Goal: Navigation & Orientation: Go to known website

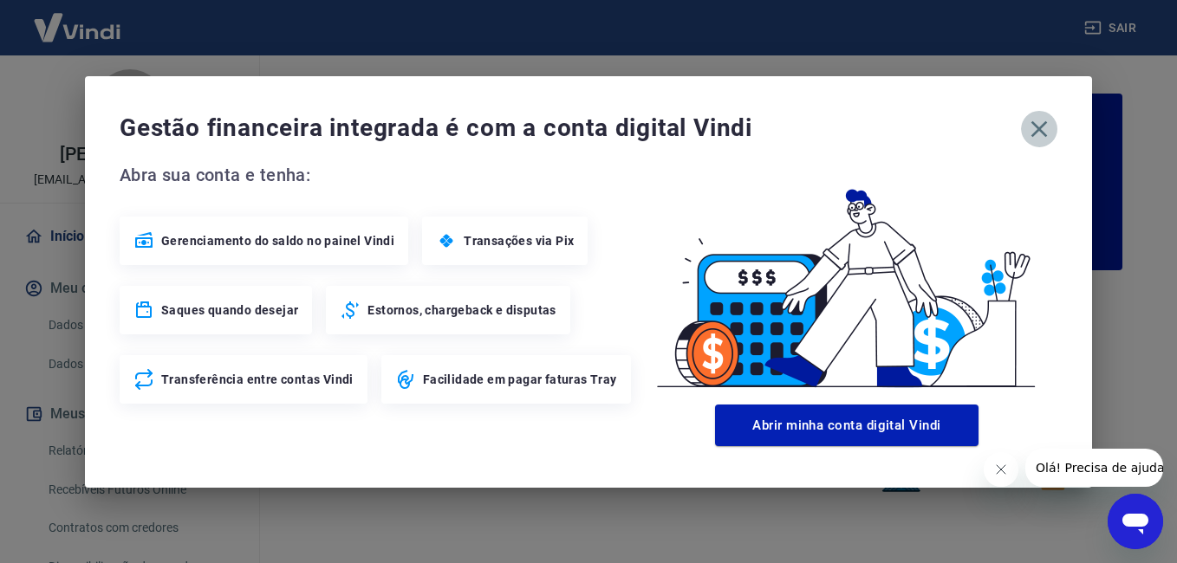
click at [1040, 138] on icon "button" at bounding box center [1040, 129] width 28 height 28
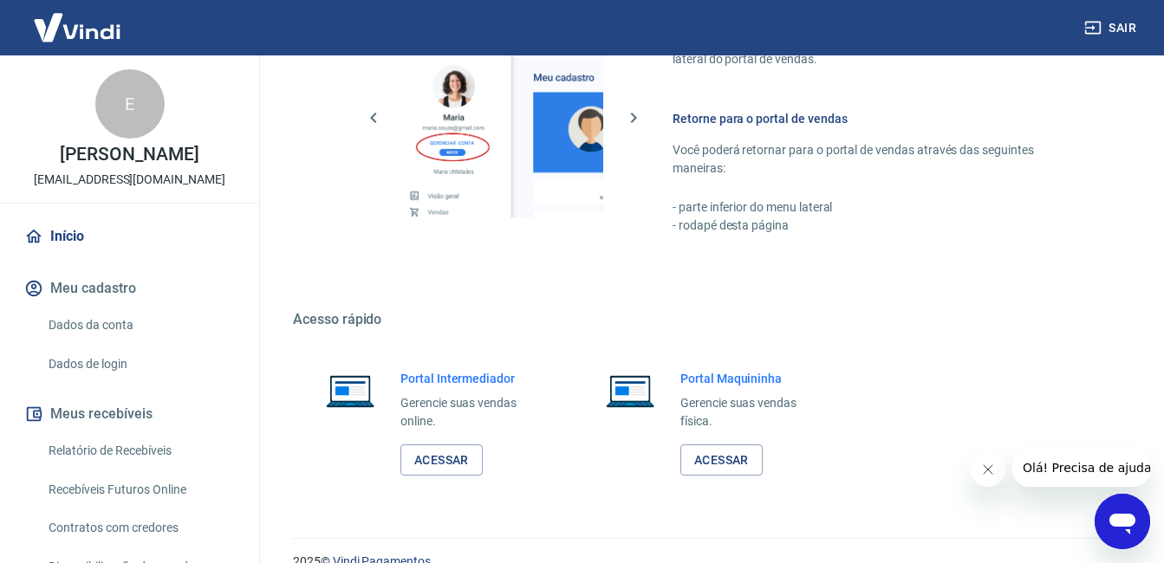
scroll to position [1039, 0]
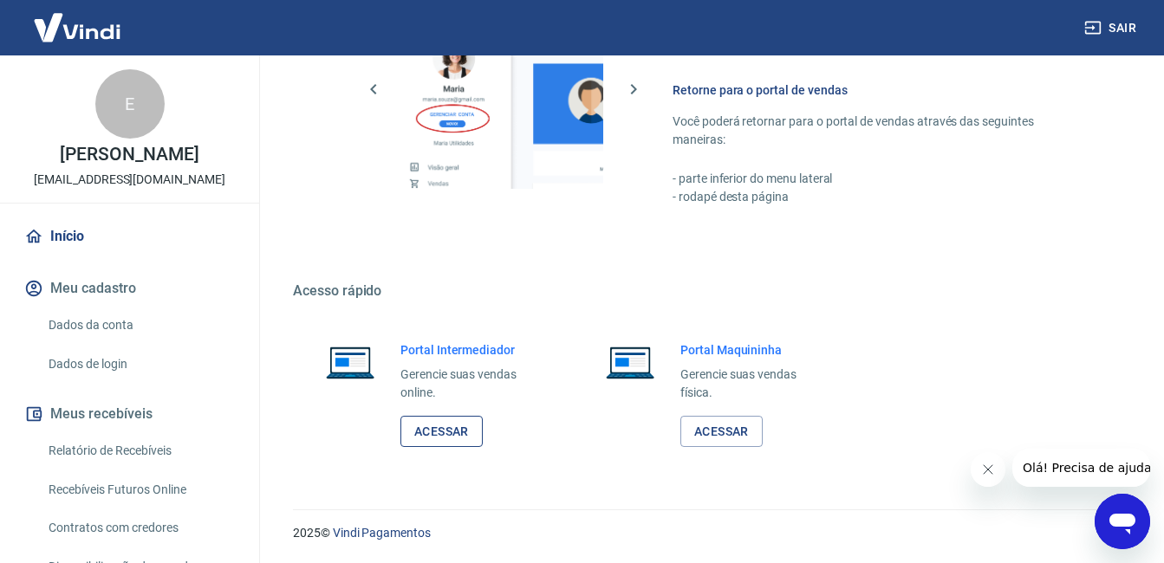
click at [446, 423] on link "Acessar" at bounding box center [442, 432] width 82 height 32
